Goal: Information Seeking & Learning: Learn about a topic

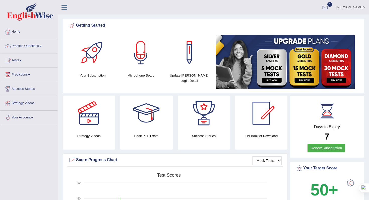
click at [42, 46] on link "Practice Questions" at bounding box center [28, 45] width 57 height 13
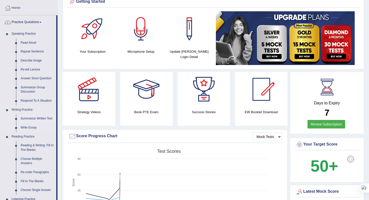
scroll to position [26, 0]
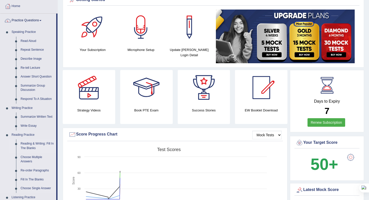
click at [32, 145] on link "Reading & Writing: Fill In The Blanks" at bounding box center [37, 145] width 38 height 13
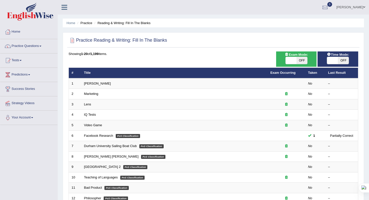
drag, startPoint x: 118, startPoint y: 92, endPoint x: 162, endPoint y: 46, distance: 63.4
click at [162, 46] on div "Practice Reading & Writing: Fill In The Blanks" at bounding box center [213, 41] width 292 height 13
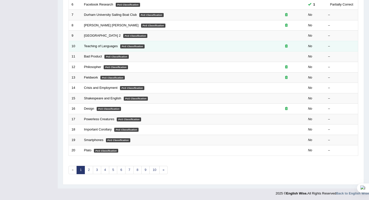
scroll to position [132, 0]
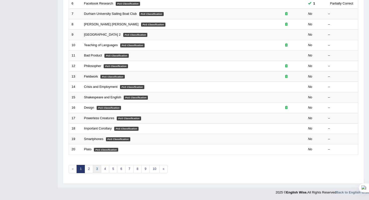
click at [96, 168] on link "3" at bounding box center [97, 169] width 8 height 8
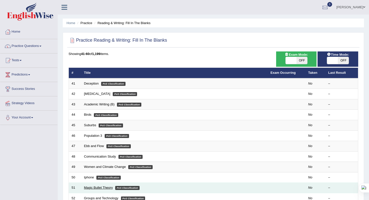
click at [87, 187] on link "Magic Bullet Theory" at bounding box center [98, 188] width 29 height 4
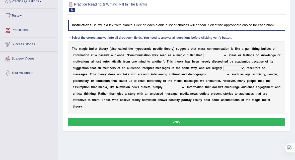
scroll to position [46, 0]
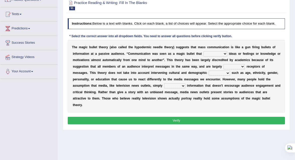
click at [222, 56] on select "transported translated transferred transformed" at bounding box center [216, 53] width 24 height 5
select select "transferred"
click at [204, 55] on select "transported translated transferred transformed" at bounding box center [216, 53] width 24 height 5
click at [221, 56] on select "transported translated transferred transformed" at bounding box center [216, 53] width 24 height 5
click at [238, 69] on select "negative active positive passive" at bounding box center [234, 66] width 21 height 5
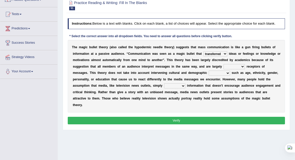
select select "passive"
click at [224, 68] on select "negative active positive passive" at bounding box center [234, 66] width 21 height 5
click at [224, 76] on select "variables varies varieties variations" at bounding box center [219, 73] width 21 height 5
select select "variables"
click at [209, 75] on select "variables varies varieties variations" at bounding box center [219, 73] width 21 height 5
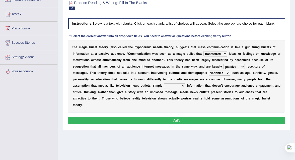
drag, startPoint x: 172, startPoint y: 92, endPoint x: 177, endPoint y: 88, distance: 6.3
click at [176, 87] on div "T h e m a g i c b u l l e t t h e o r y ( a l s o c a l l e d t h e h y p o d e…" at bounding box center [177, 76] width 218 height 73
click at [181, 88] on select "respond resume release request" at bounding box center [174, 85] width 21 height 5
select select "release"
click at [164, 88] on select "respond resume release request" at bounding box center [174, 85] width 21 height 5
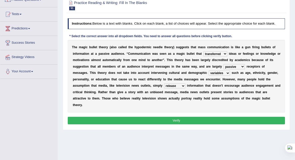
click at [170, 123] on button "Verify" at bounding box center [177, 120] width 218 height 7
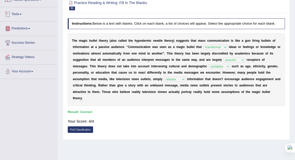
click at [23, 27] on link "Predictions" at bounding box center [28, 28] width 57 height 13
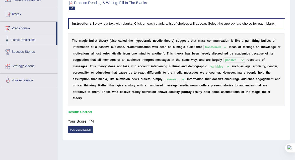
click at [29, 40] on link "Latest Predictions" at bounding box center [32, 40] width 47 height 9
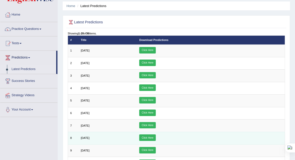
scroll to position [16, 0]
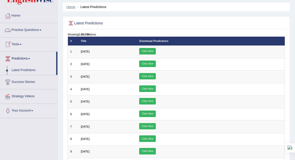
click at [72, 7] on link "Home" at bounding box center [71, 7] width 9 height 4
